Goal: Task Accomplishment & Management: Manage account settings

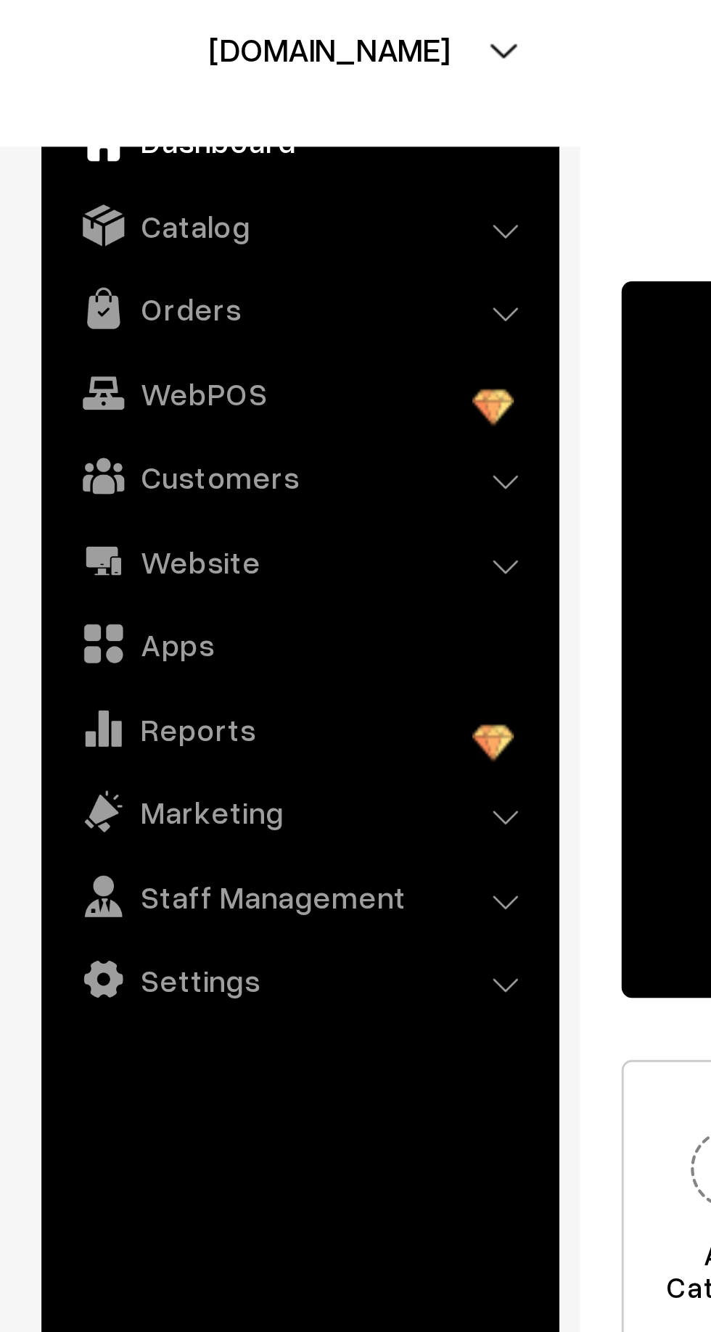
click at [39, 146] on img at bounding box center [36, 140] width 15 height 15
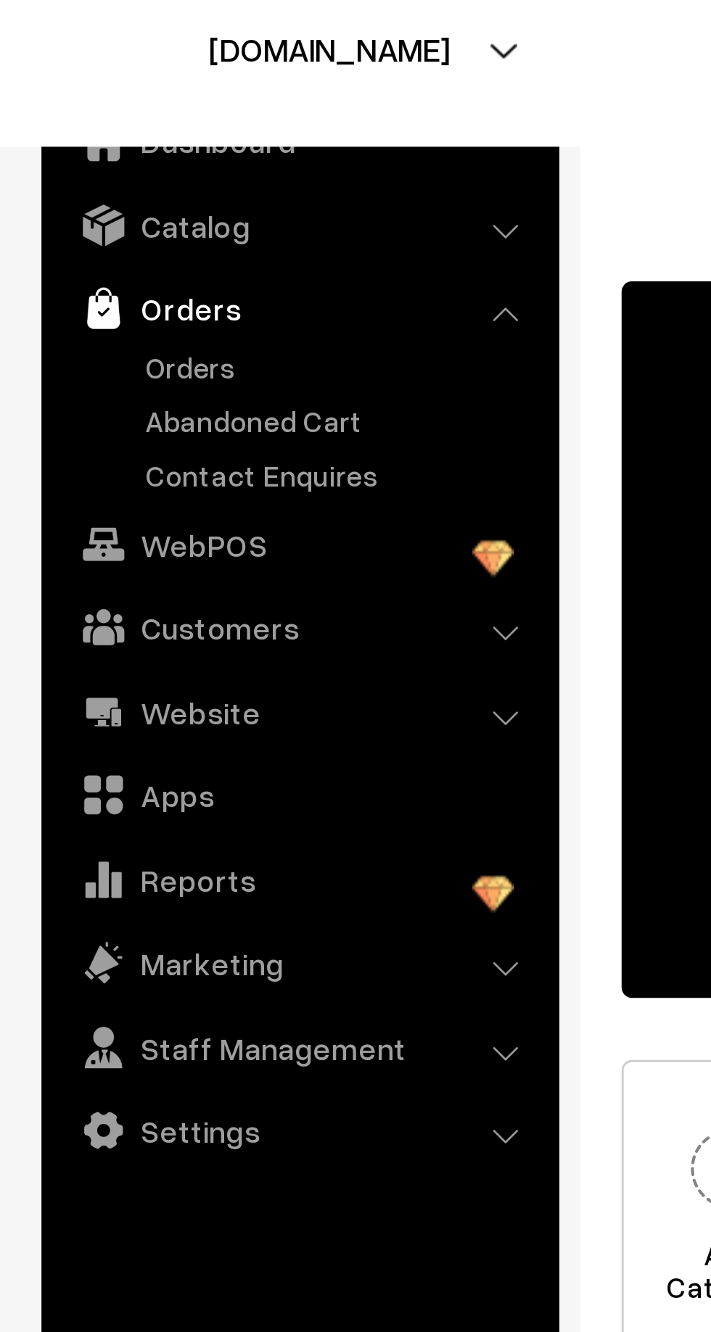
click at [50, 165] on link "Orders" at bounding box center [119, 161] width 144 height 15
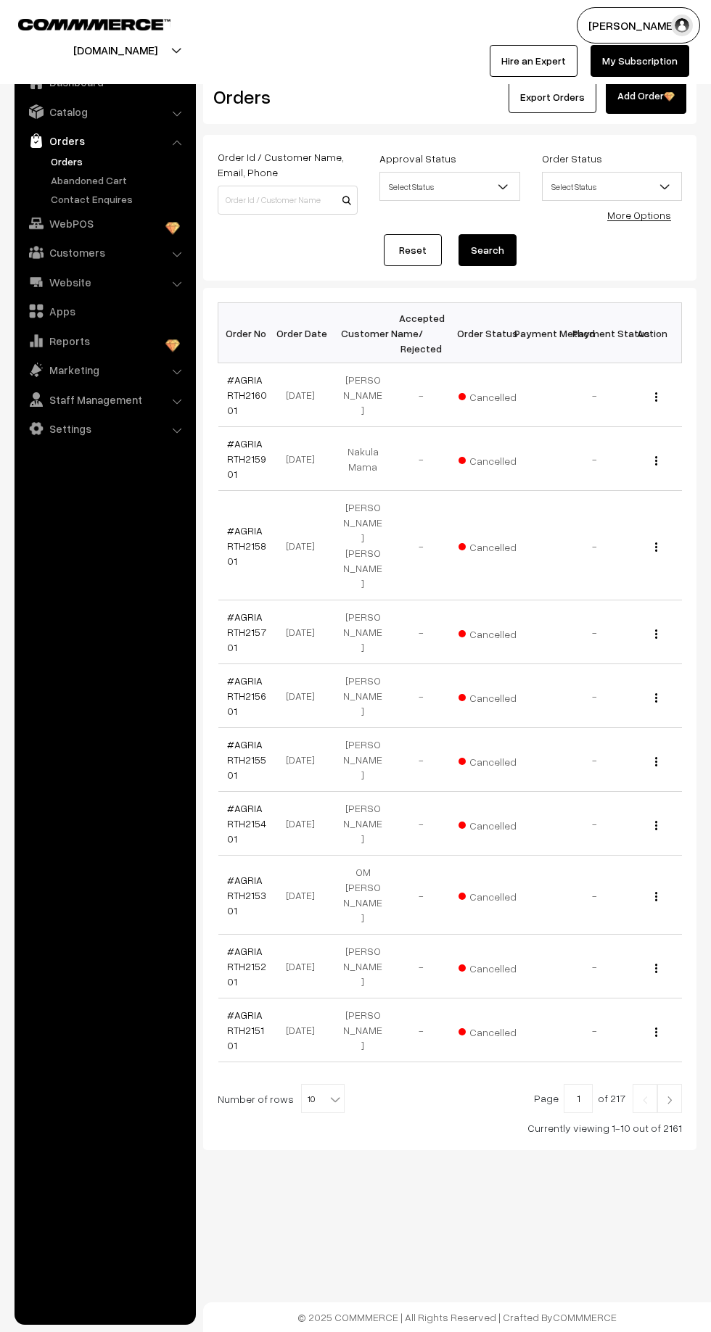
click at [334, 1085] on span at bounding box center [336, 1094] width 15 height 19
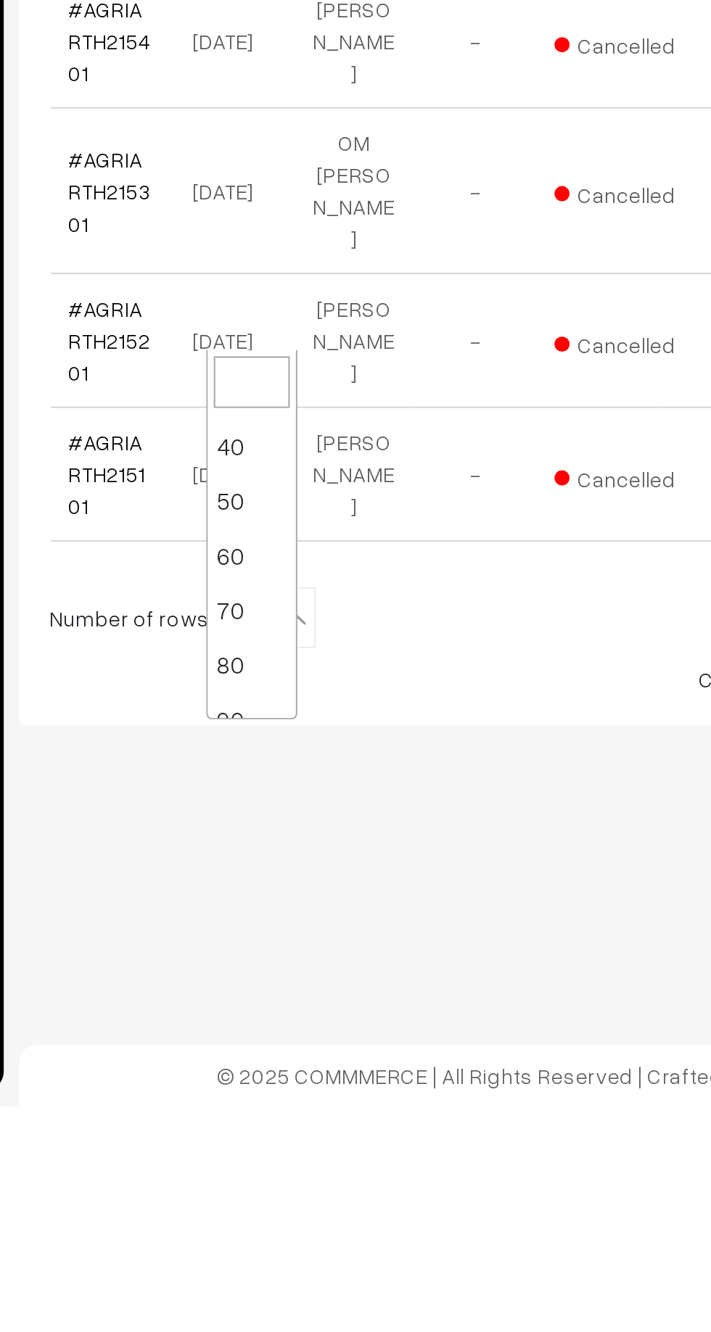
scroll to position [116, 0]
select select "100"
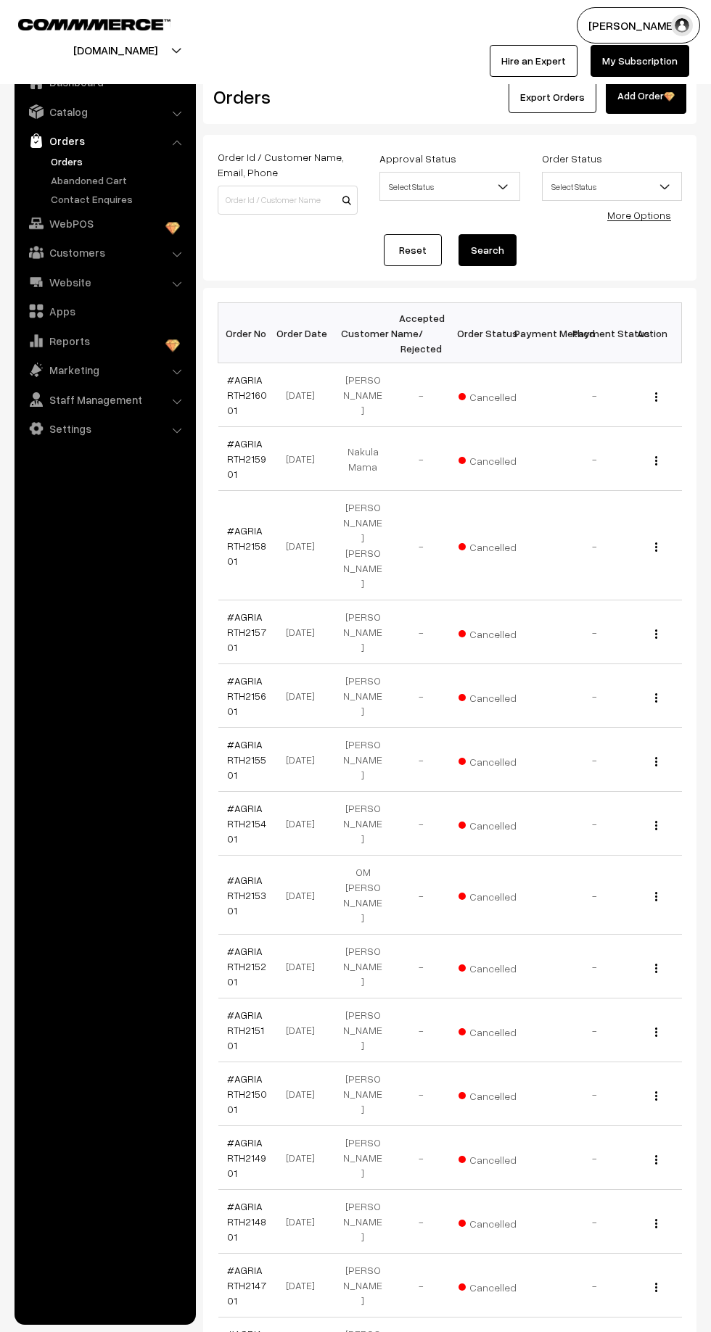
scroll to position [4815, 0]
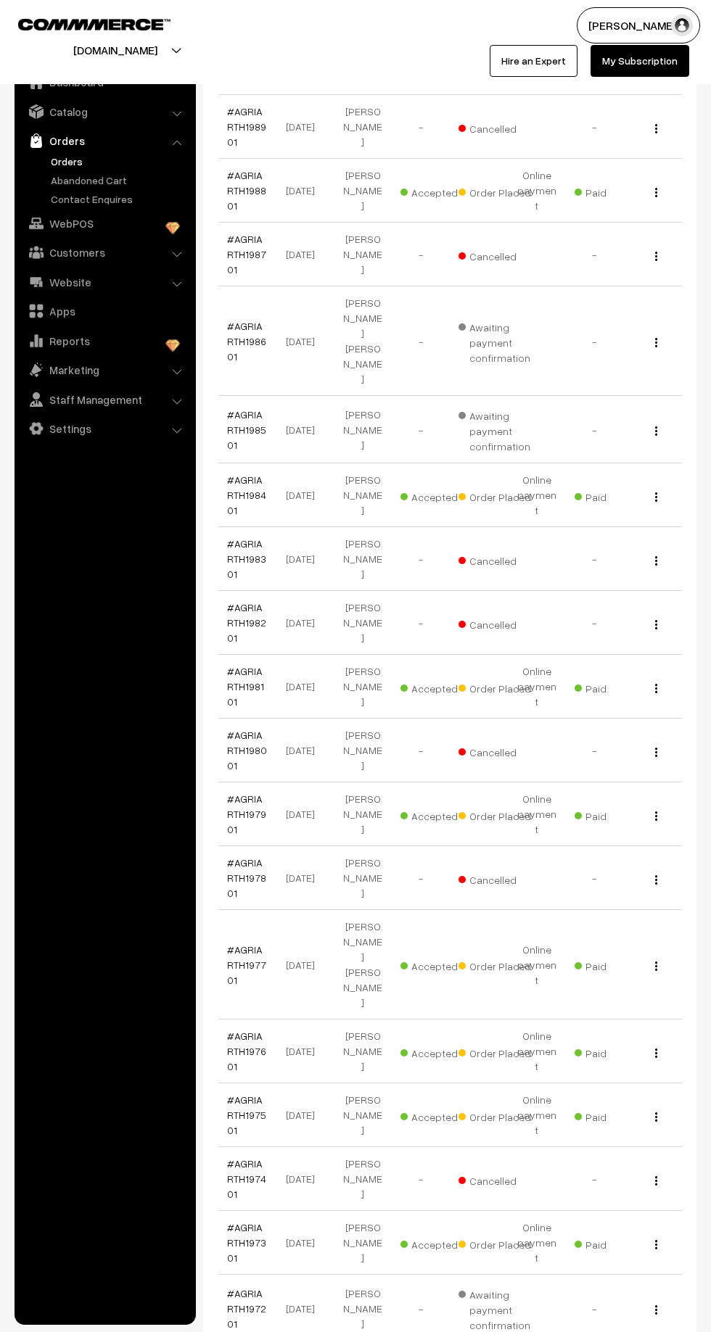
scroll to position [5053, 0]
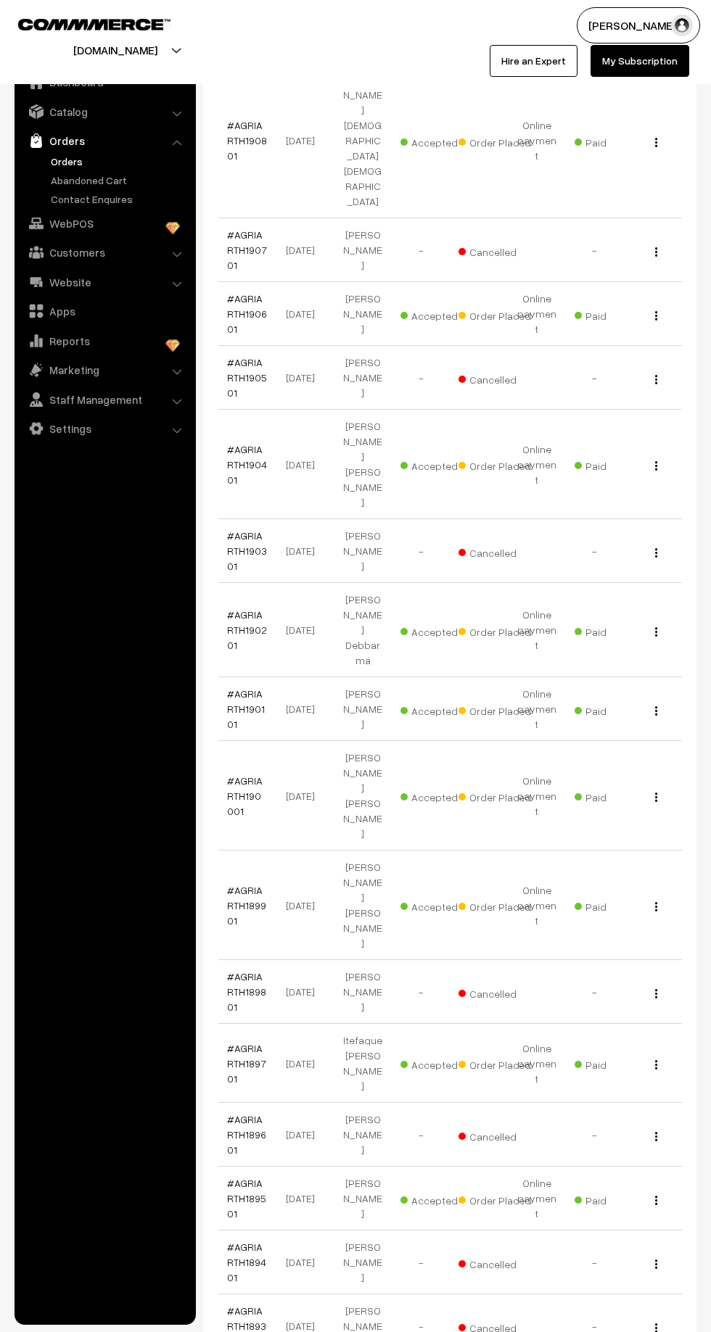
scroll to position [4695, 0]
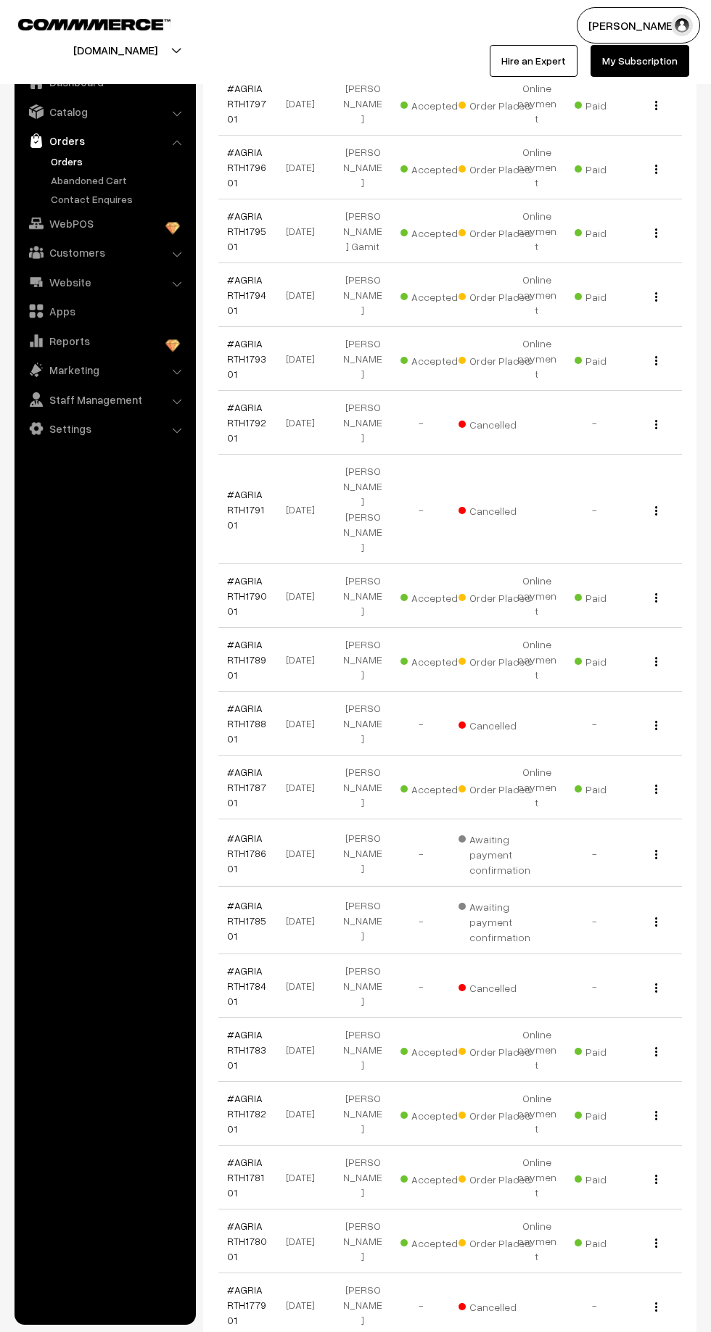
scroll to position [4699, 0]
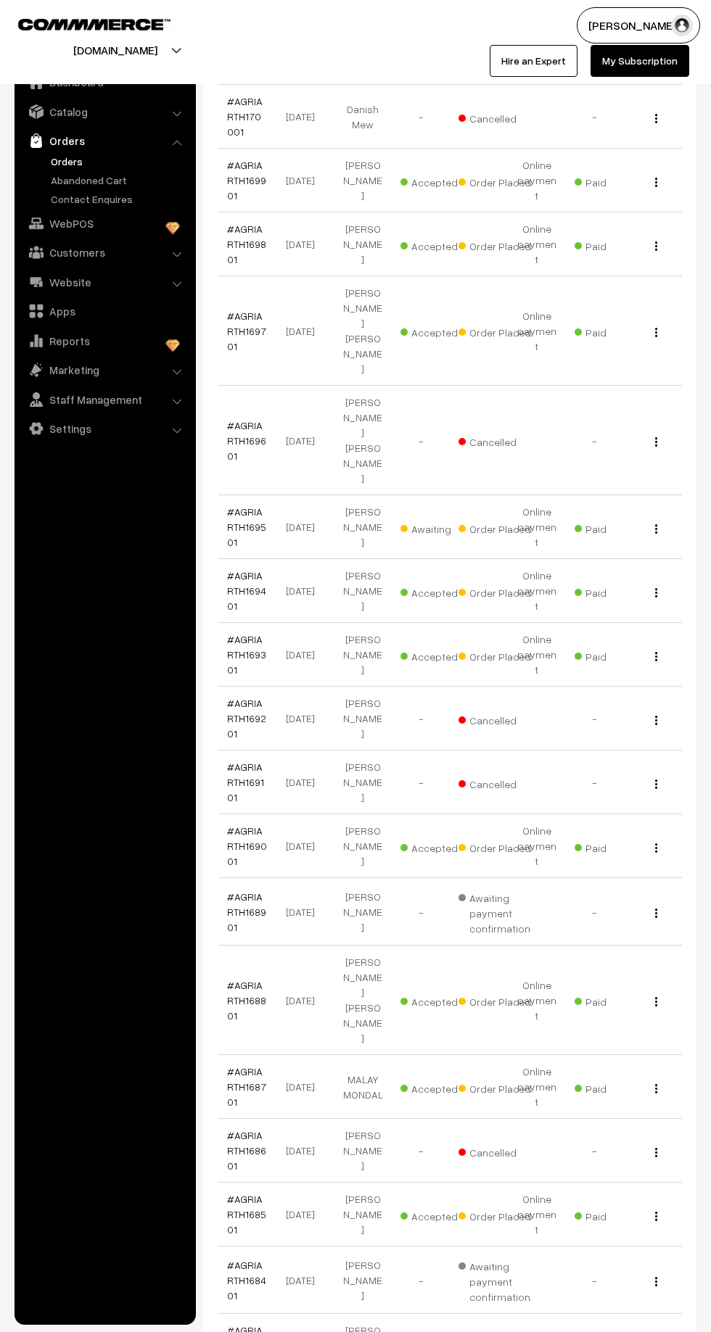
scroll to position [4639, 0]
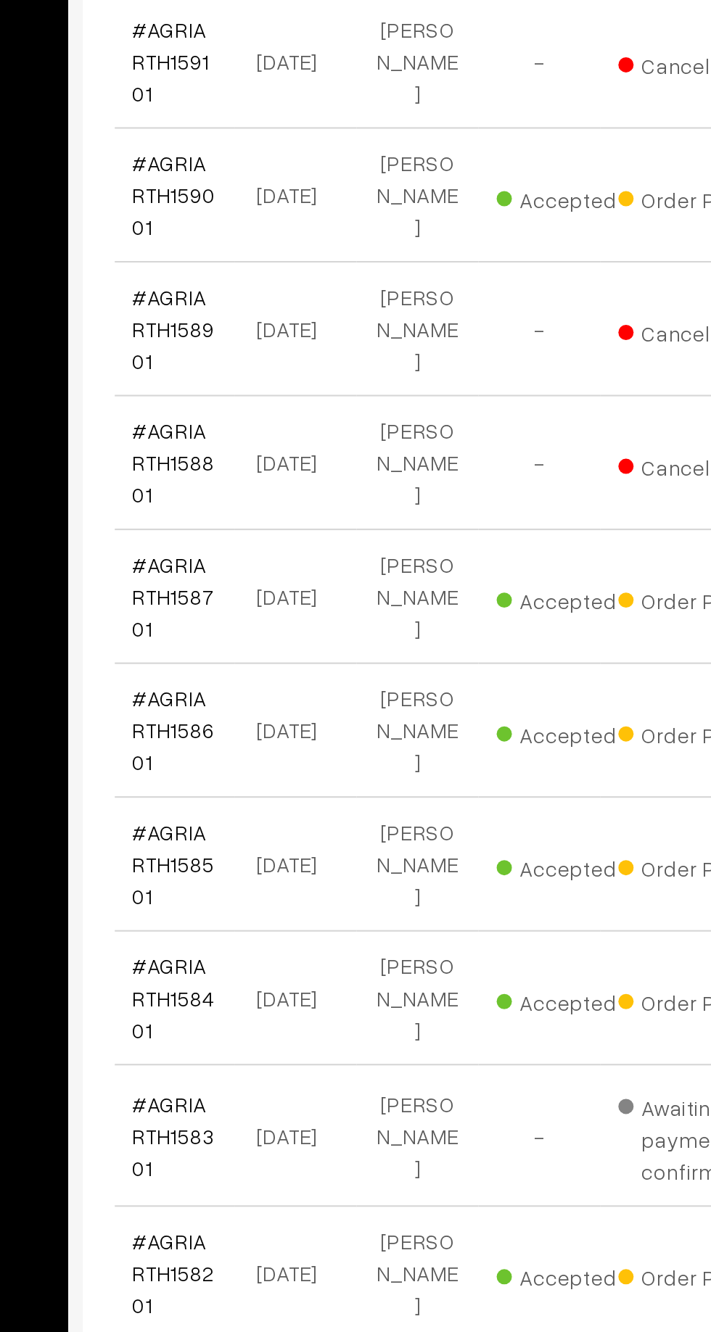
scroll to position [4748, 0]
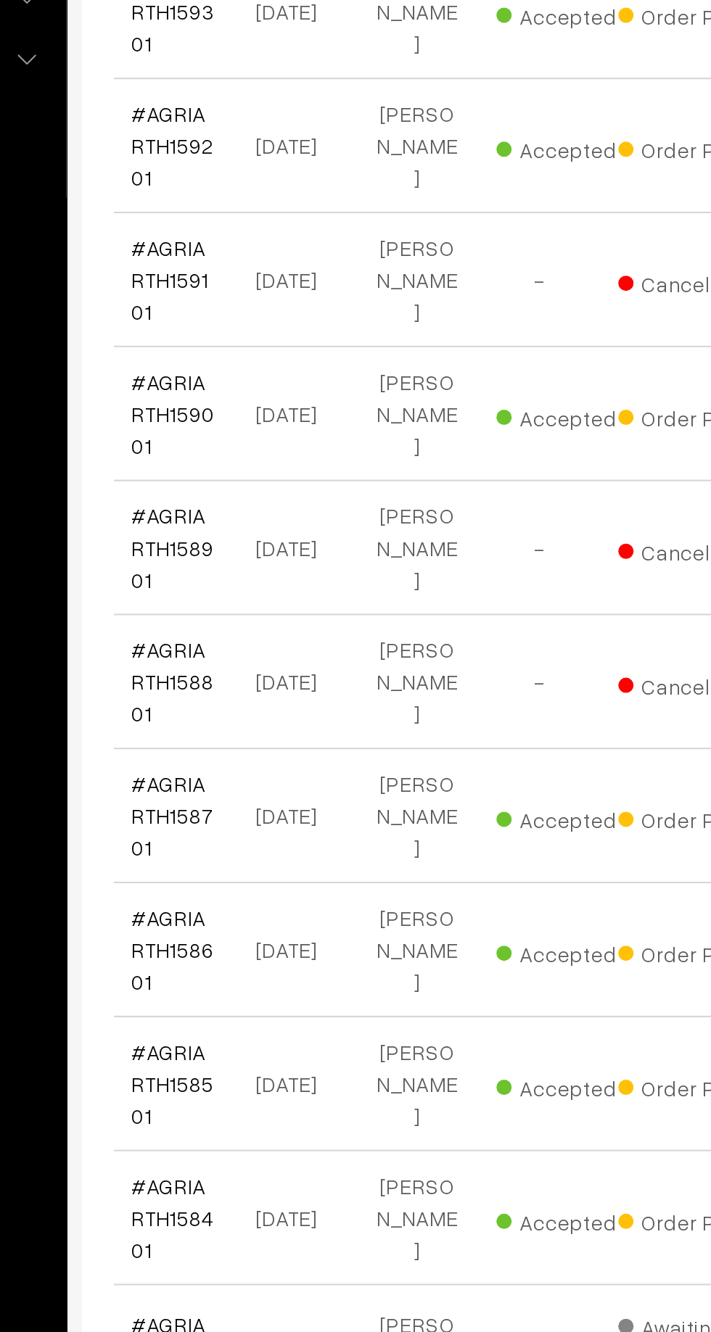
scroll to position [4748, 0]
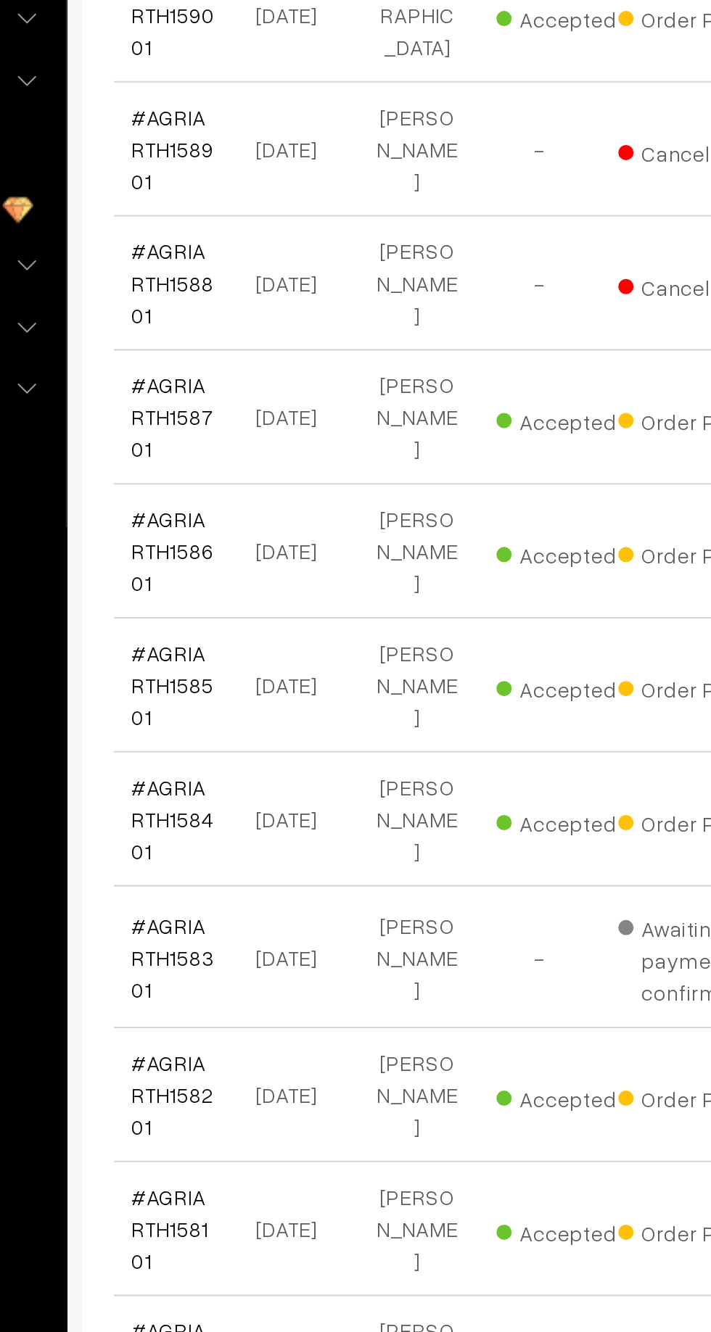
scroll to position [4748, 0]
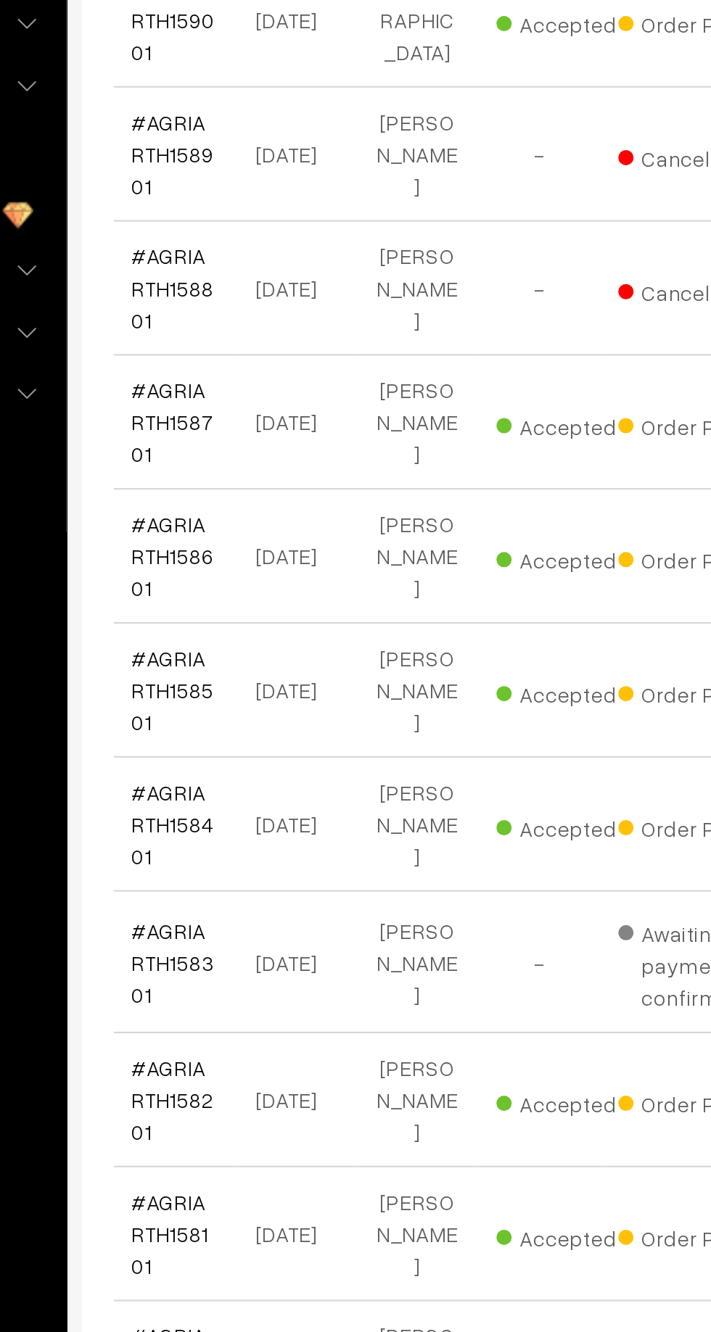
click at [232, 1199] on link "#AGRIARTH157501" at bounding box center [246, 1220] width 39 height 43
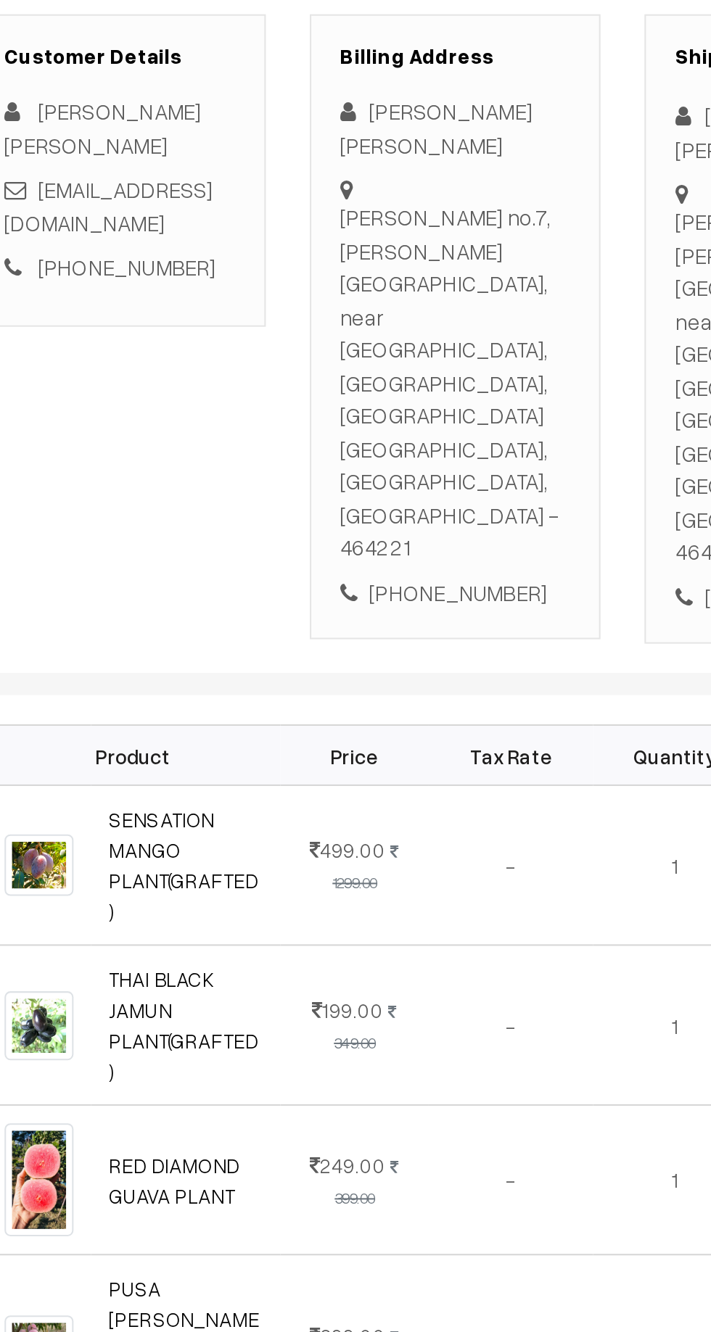
scroll to position [1, 0]
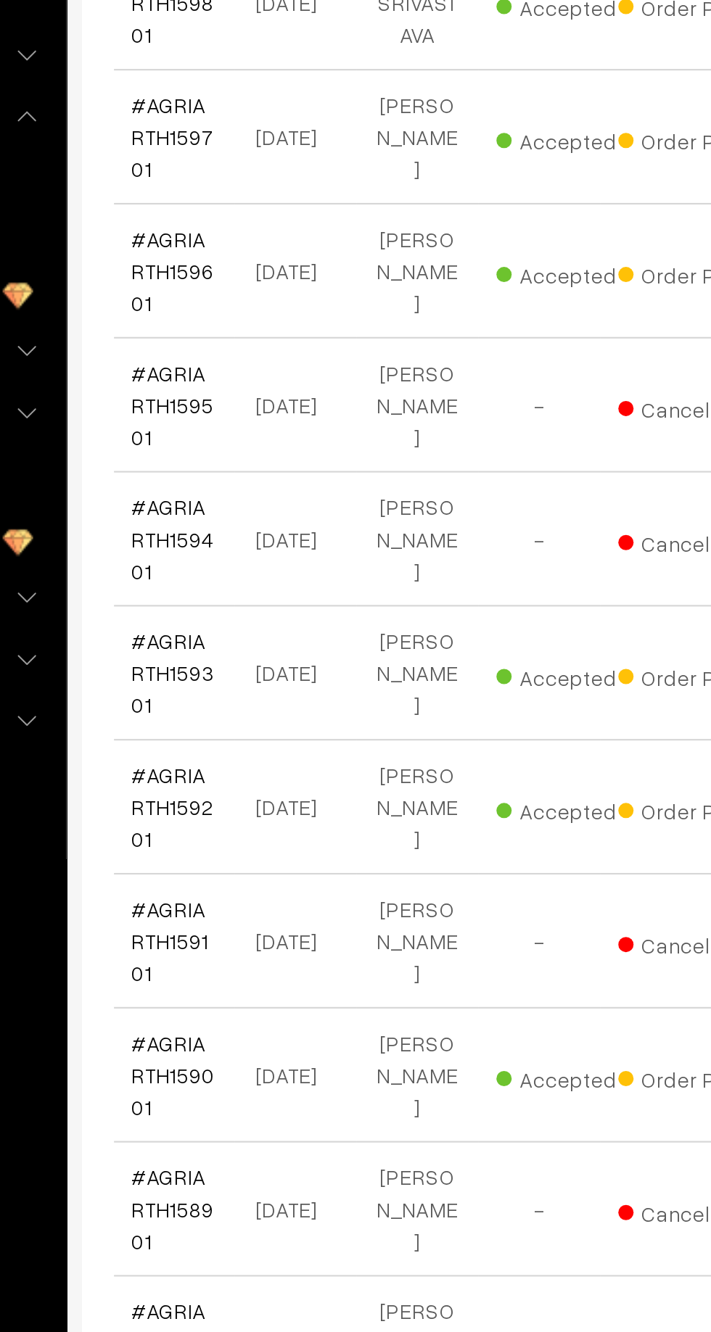
scroll to position [4748, 0]
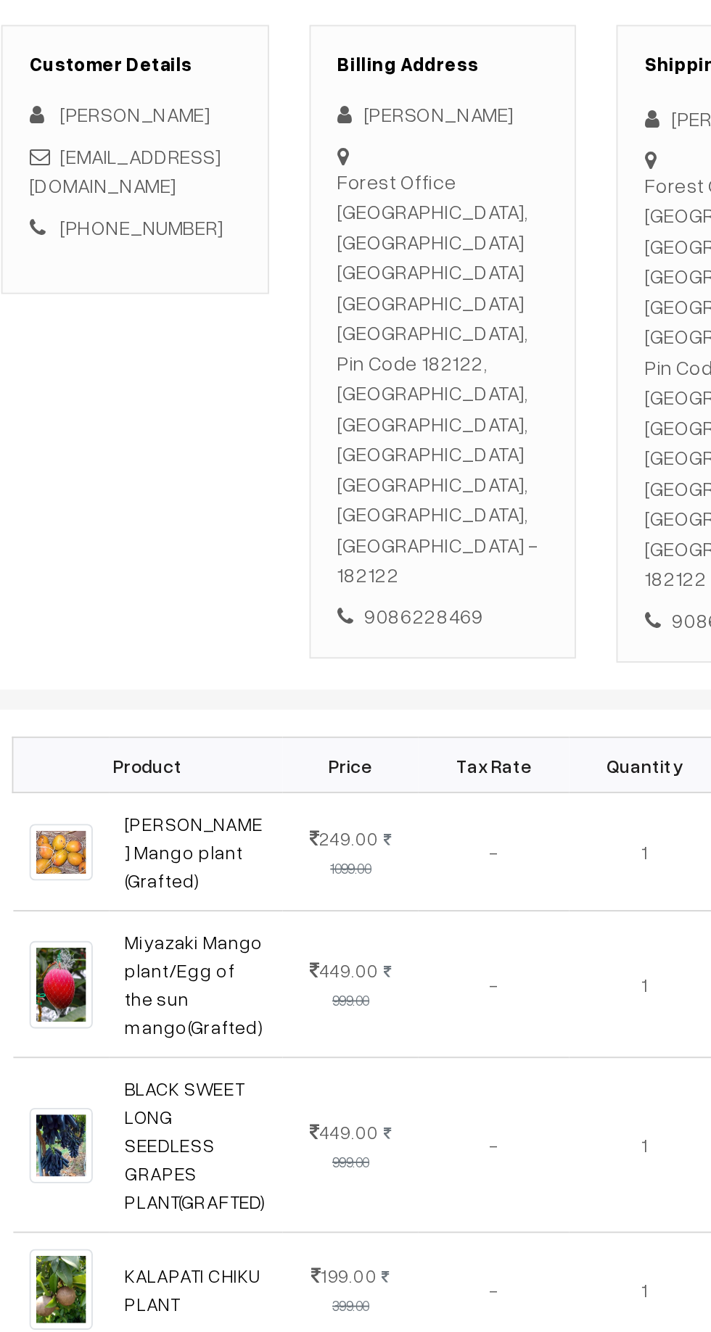
scroll to position [1, 0]
